Goal: Information Seeking & Learning: Find specific fact

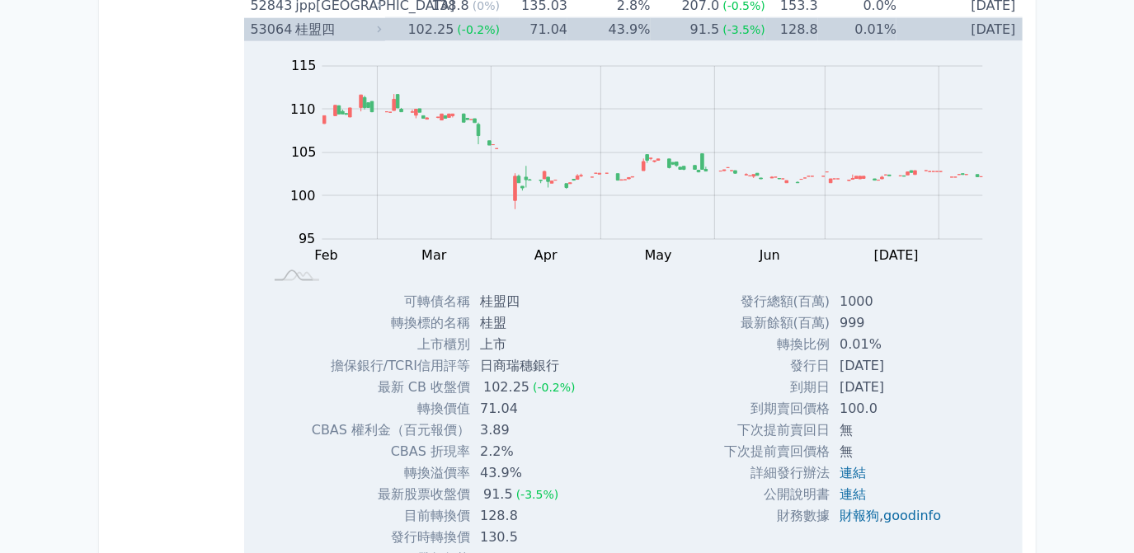
scroll to position [5996, 0]
drag, startPoint x: 838, startPoint y: 277, endPoint x: 879, endPoint y: 276, distance: 41.2
click at [879, 292] on td "1000" at bounding box center [891, 302] width 125 height 21
drag, startPoint x: 879, startPoint y: 276, endPoint x: 851, endPoint y: 281, distance: 28.5
copy td "1000"
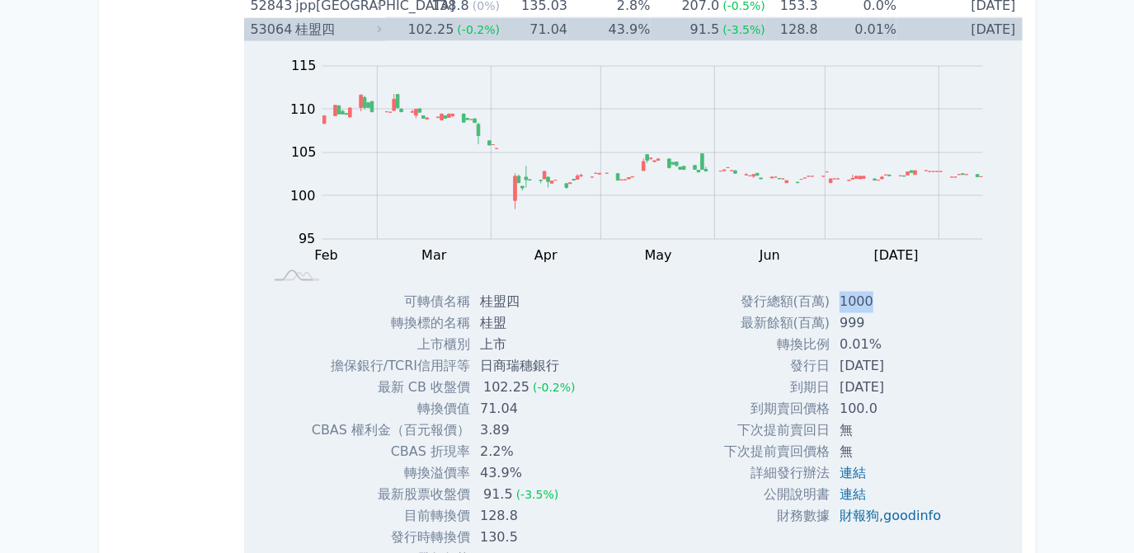
drag, startPoint x: 831, startPoint y: 341, endPoint x: 905, endPoint y: 339, distance: 73.4
click at [905, 356] on td "[DATE]" at bounding box center [891, 366] width 125 height 21
drag, startPoint x: 905, startPoint y: 339, endPoint x: 884, endPoint y: 343, distance: 21.0
copy td "[DATE]"
drag, startPoint x: 835, startPoint y: 359, endPoint x: 905, endPoint y: 360, distance: 69.3
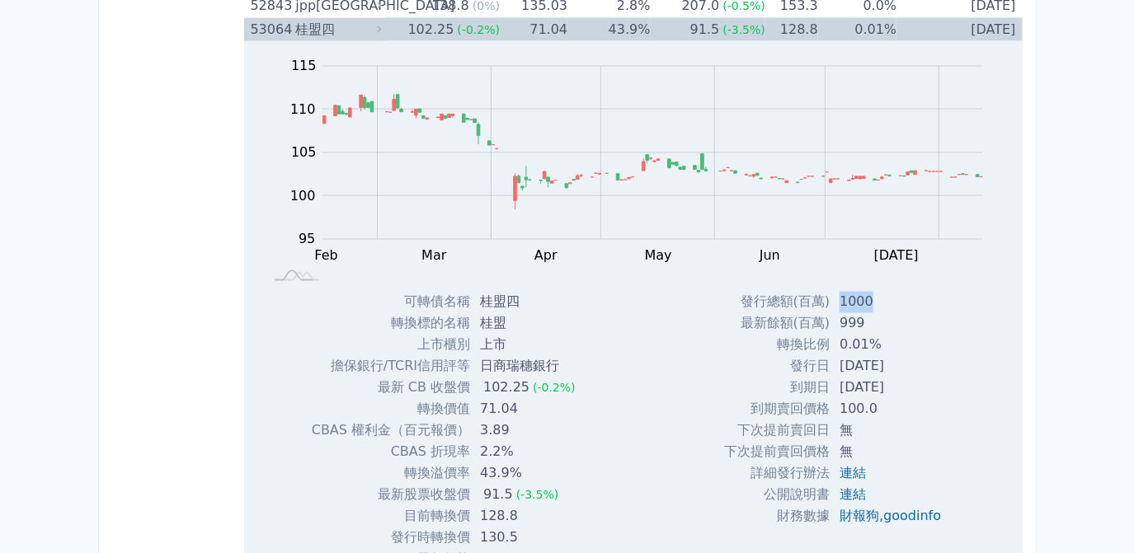
click at [905, 378] on td "[DATE]" at bounding box center [891, 388] width 125 height 21
drag, startPoint x: 905, startPoint y: 360, endPoint x: 895, endPoint y: 364, distance: 10.4
copy td "[DATE]"
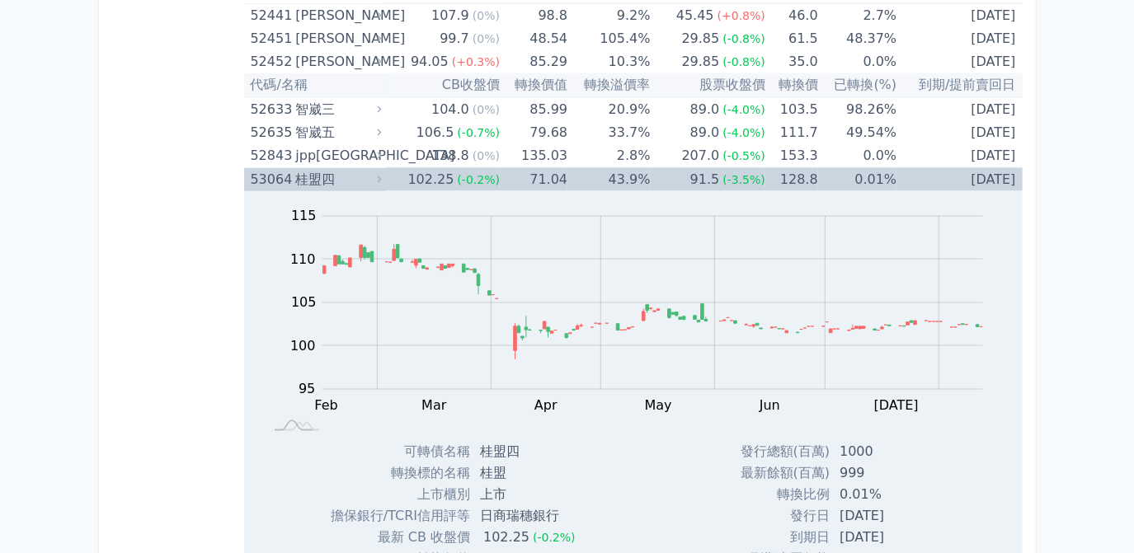
click at [653, 168] on td "91.5 (-3.5%)" at bounding box center [708, 180] width 115 height 24
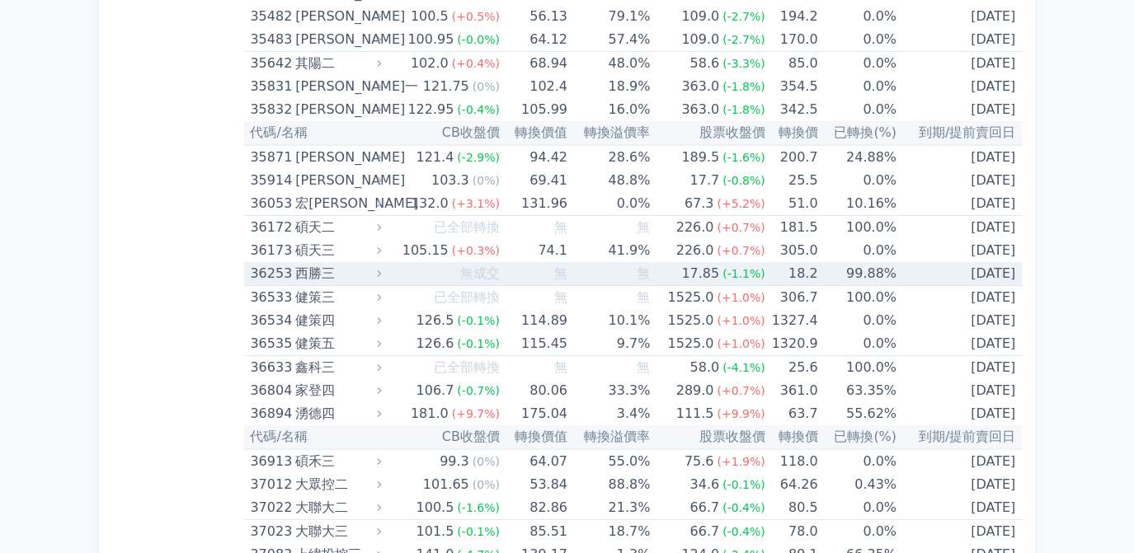
scroll to position [4048, 0]
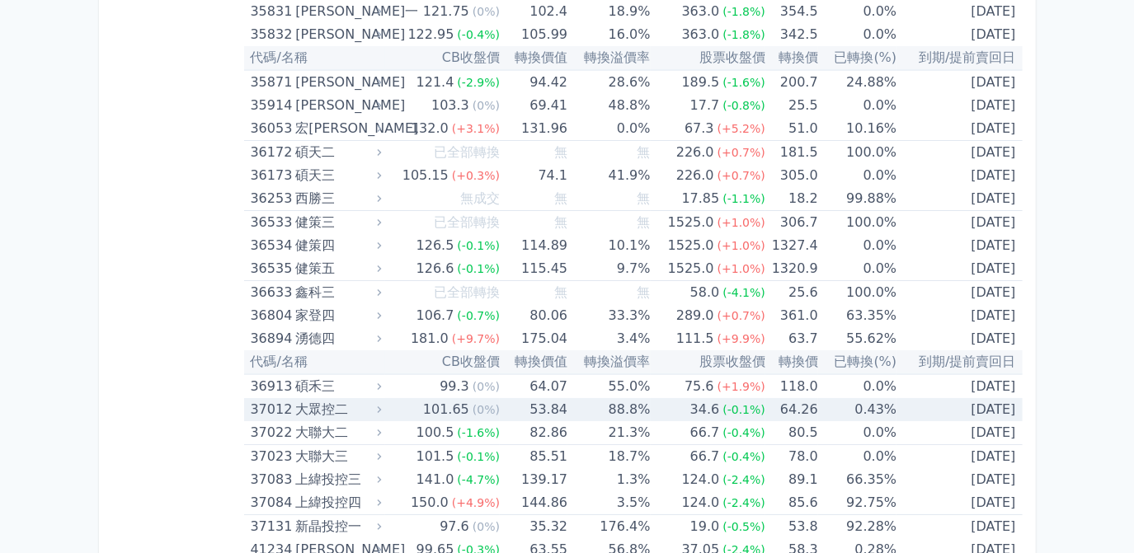
click at [623, 398] on td "88.8%" at bounding box center [608, 409] width 82 height 23
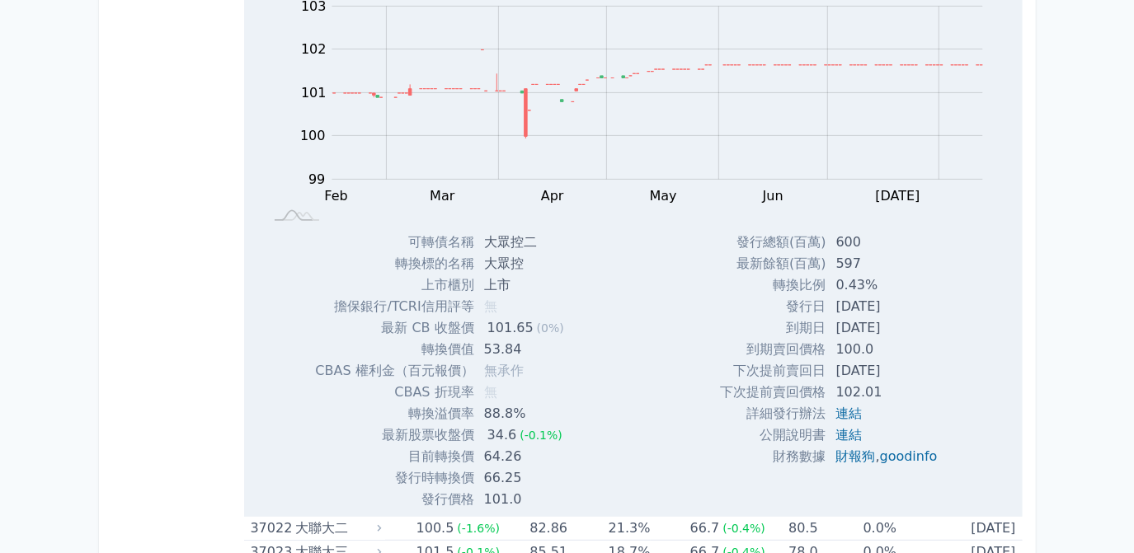
scroll to position [4497, 0]
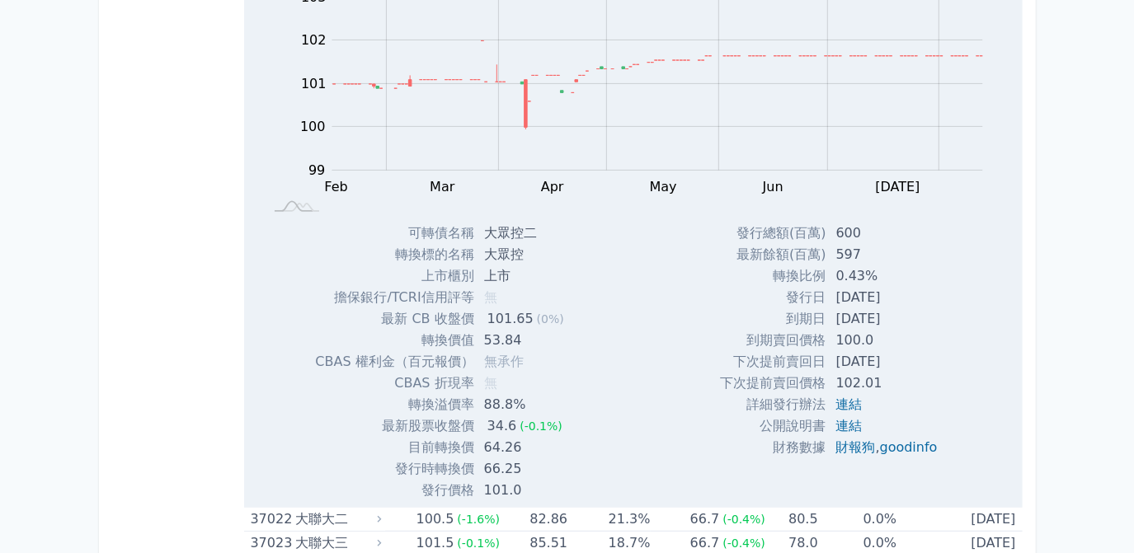
drag, startPoint x: 831, startPoint y: 284, endPoint x: 901, endPoint y: 281, distance: 70.1
click at [901, 287] on td "[DATE]" at bounding box center [888, 297] width 125 height 21
drag, startPoint x: 901, startPoint y: 281, endPoint x: 862, endPoint y: 275, distance: 40.0
copy td "[DATE]"
drag, startPoint x: 825, startPoint y: 307, endPoint x: 914, endPoint y: 298, distance: 90.3
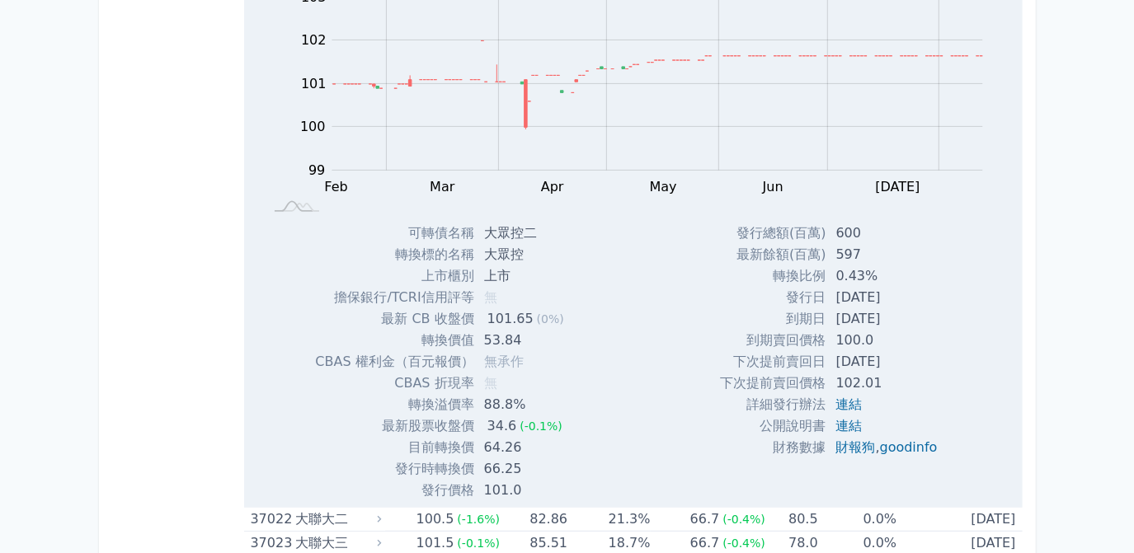
click at [914, 308] on td "[DATE]" at bounding box center [888, 318] width 125 height 21
drag, startPoint x: 914, startPoint y: 298, endPoint x: 881, endPoint y: 299, distance: 33.0
copy td "[DATE]"
drag, startPoint x: 833, startPoint y: 215, endPoint x: 859, endPoint y: 211, distance: 26.7
click at [859, 223] on td "600" at bounding box center [888, 233] width 125 height 21
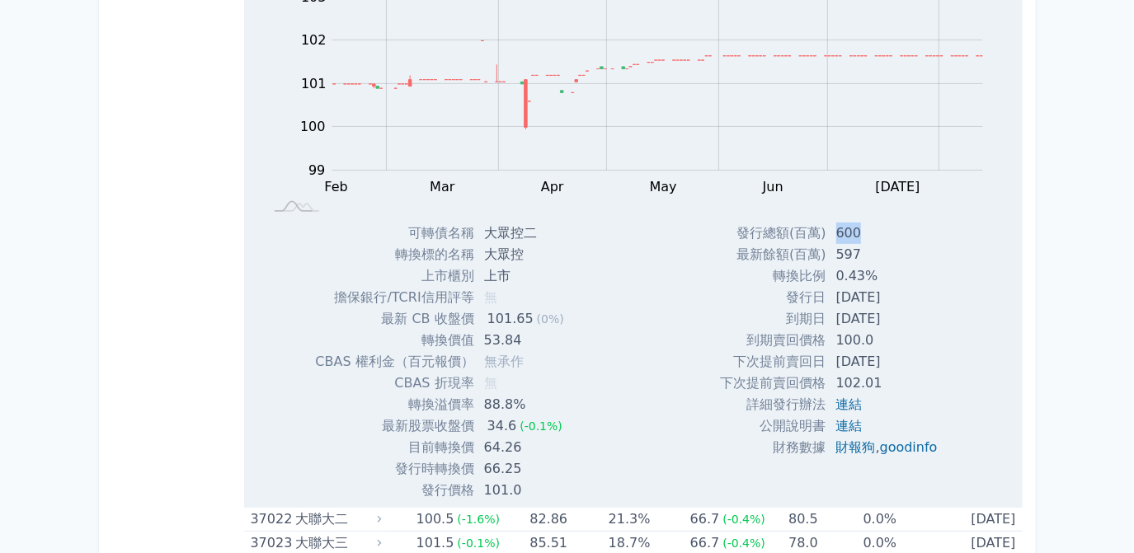
drag, startPoint x: 859, startPoint y: 211, endPoint x: 844, endPoint y: 216, distance: 15.6
copy td "600"
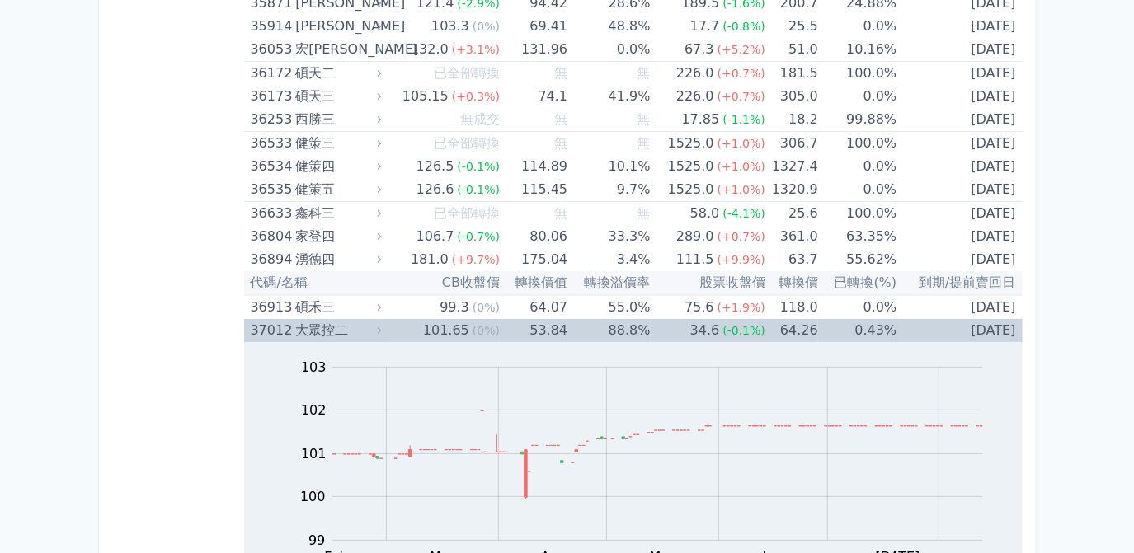
scroll to position [4123, 0]
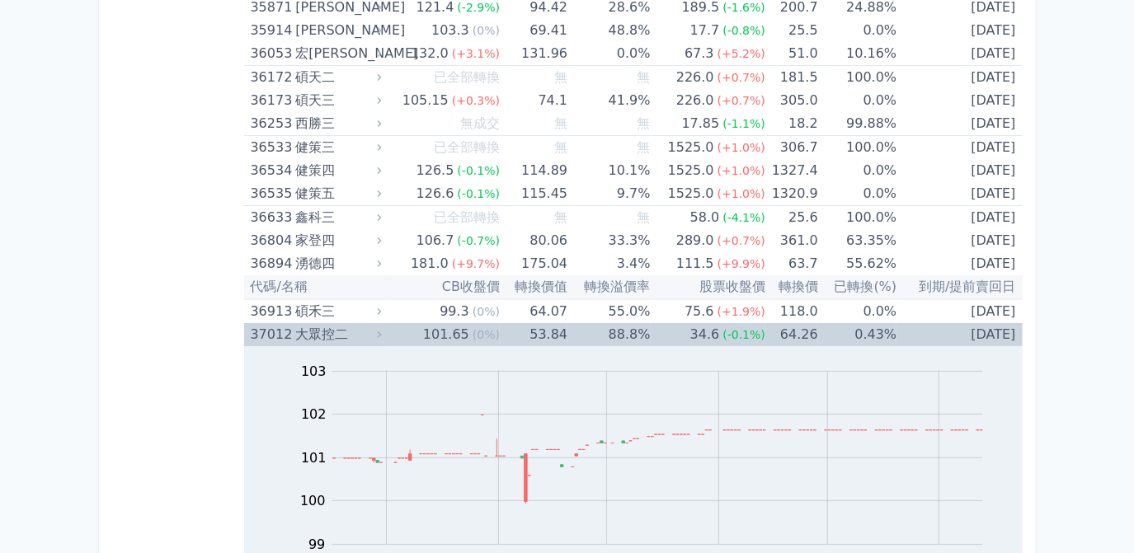
click at [569, 323] on td "88.8%" at bounding box center [608, 334] width 82 height 23
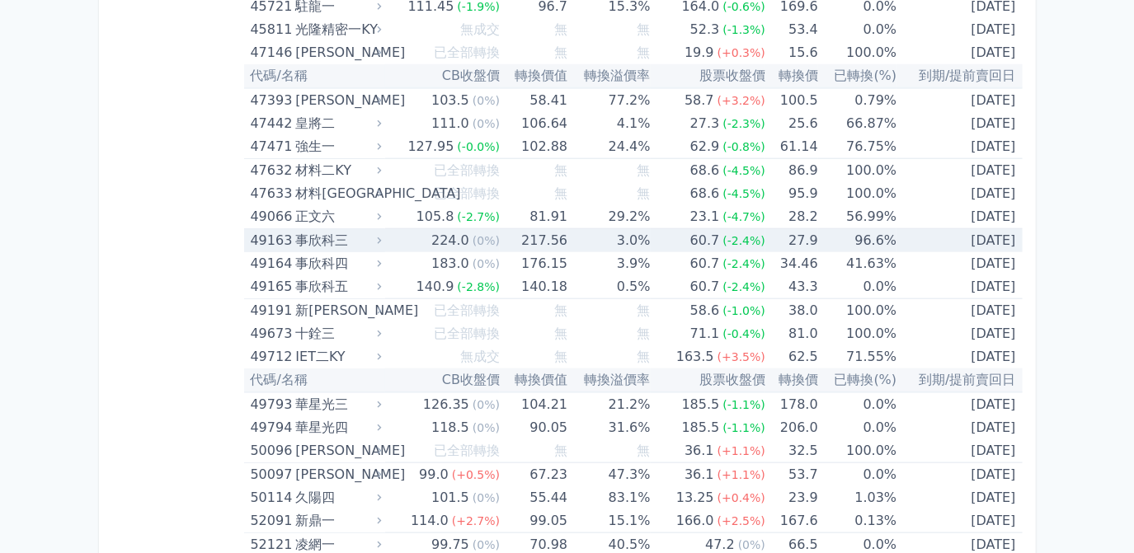
scroll to position [5322, 0]
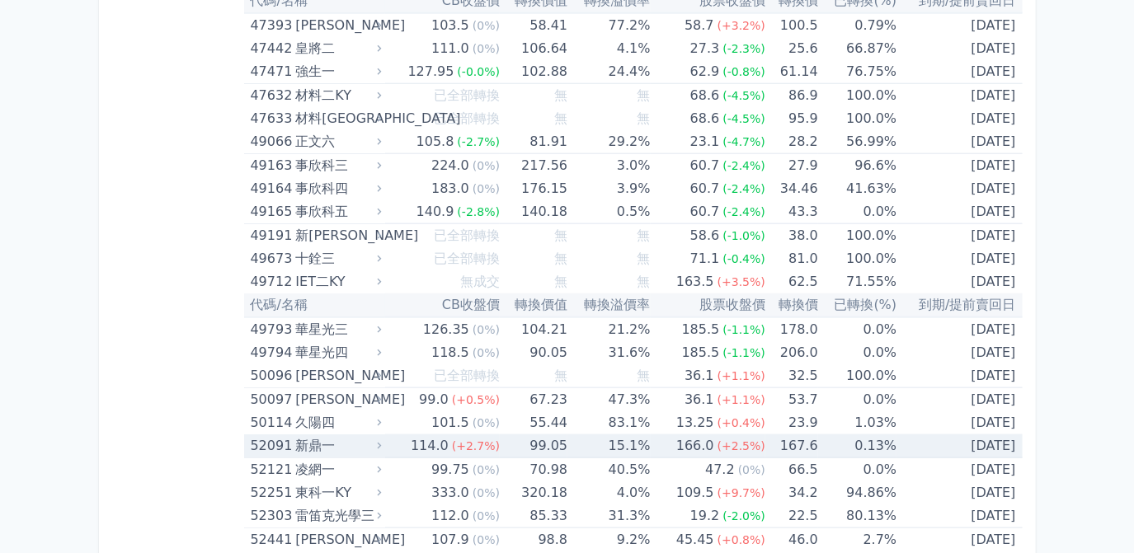
click at [969, 435] on td "[DATE]" at bounding box center [958, 447] width 125 height 24
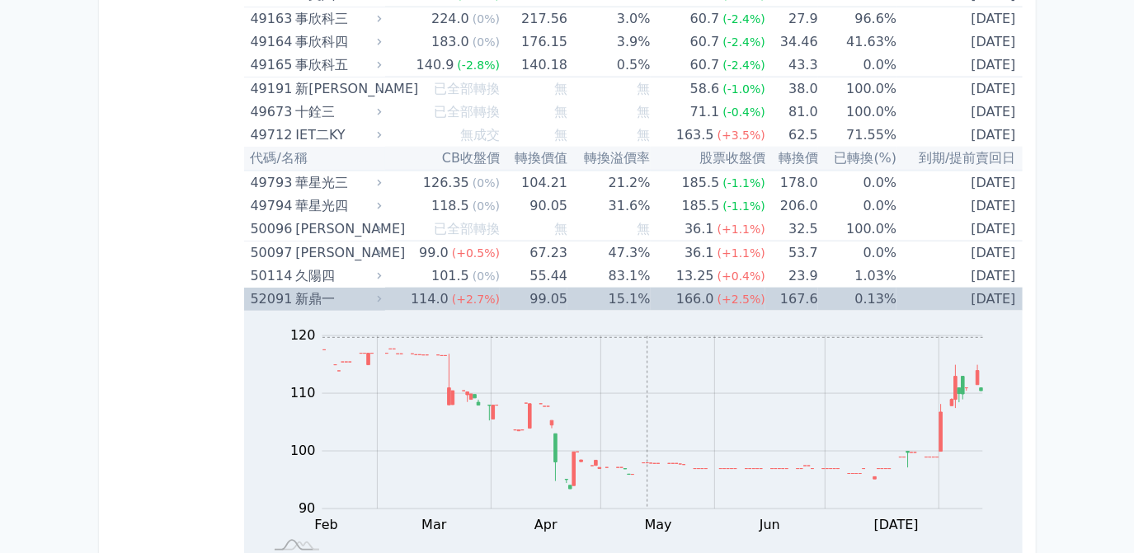
scroll to position [5622, 0]
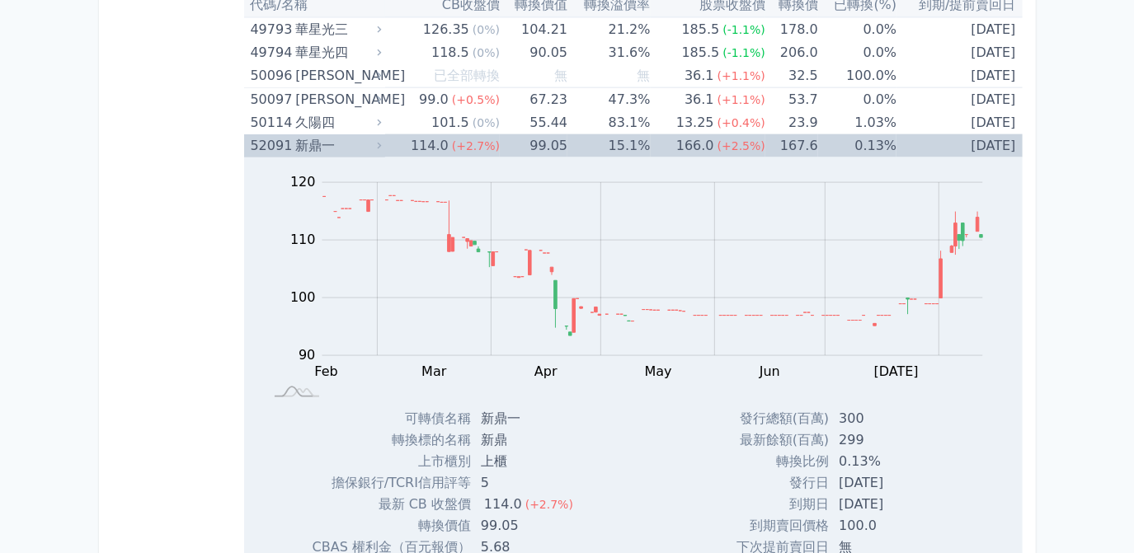
click at [648, 134] on td "15.1%" at bounding box center [608, 145] width 82 height 23
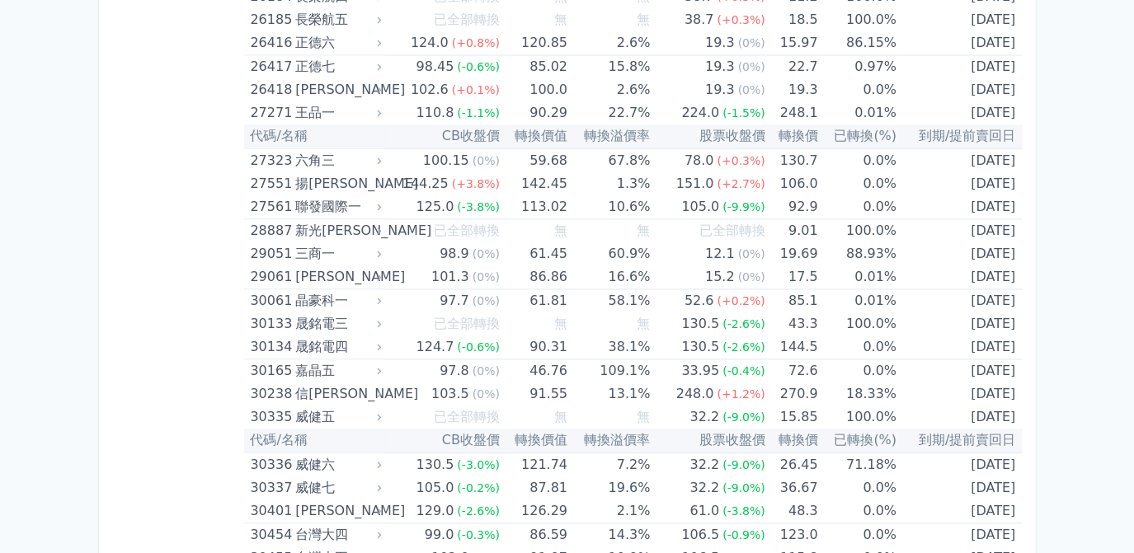
scroll to position [1948, 0]
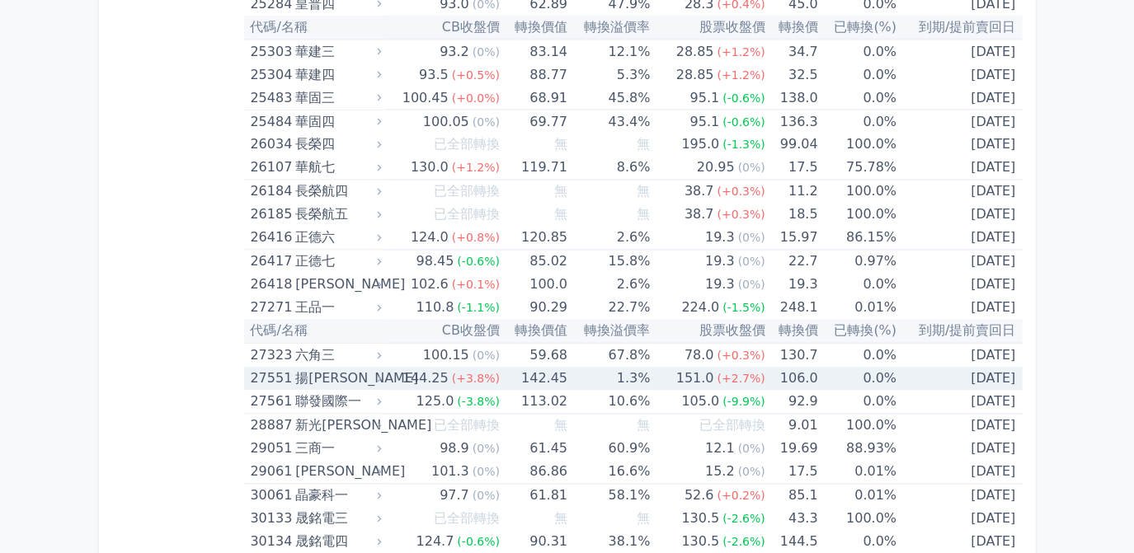
click at [789, 371] on td "106.0" at bounding box center [791, 379] width 53 height 23
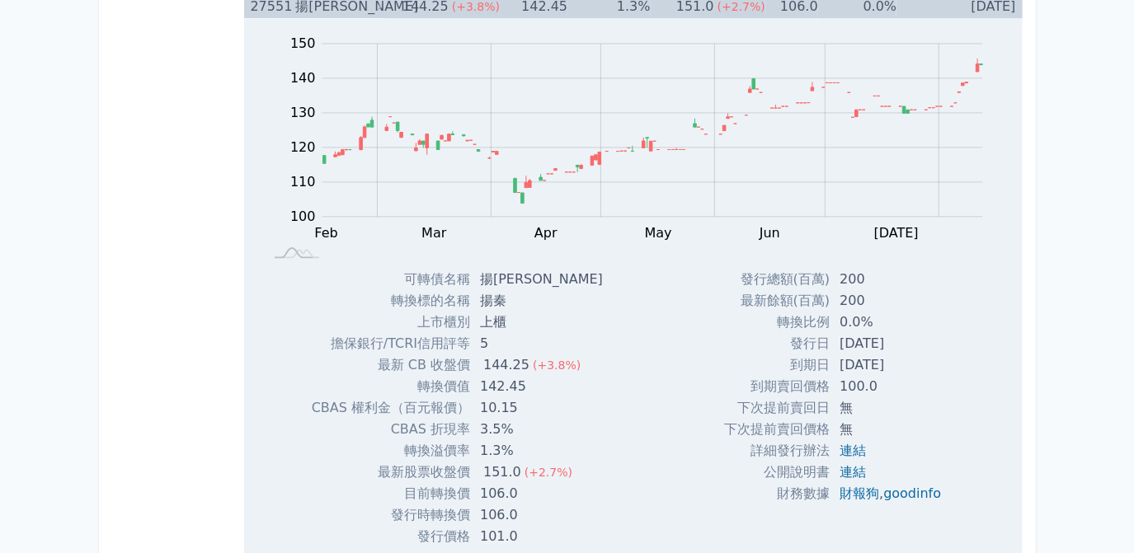
scroll to position [2324, 0]
